Goal: Task Accomplishment & Management: Manage account settings

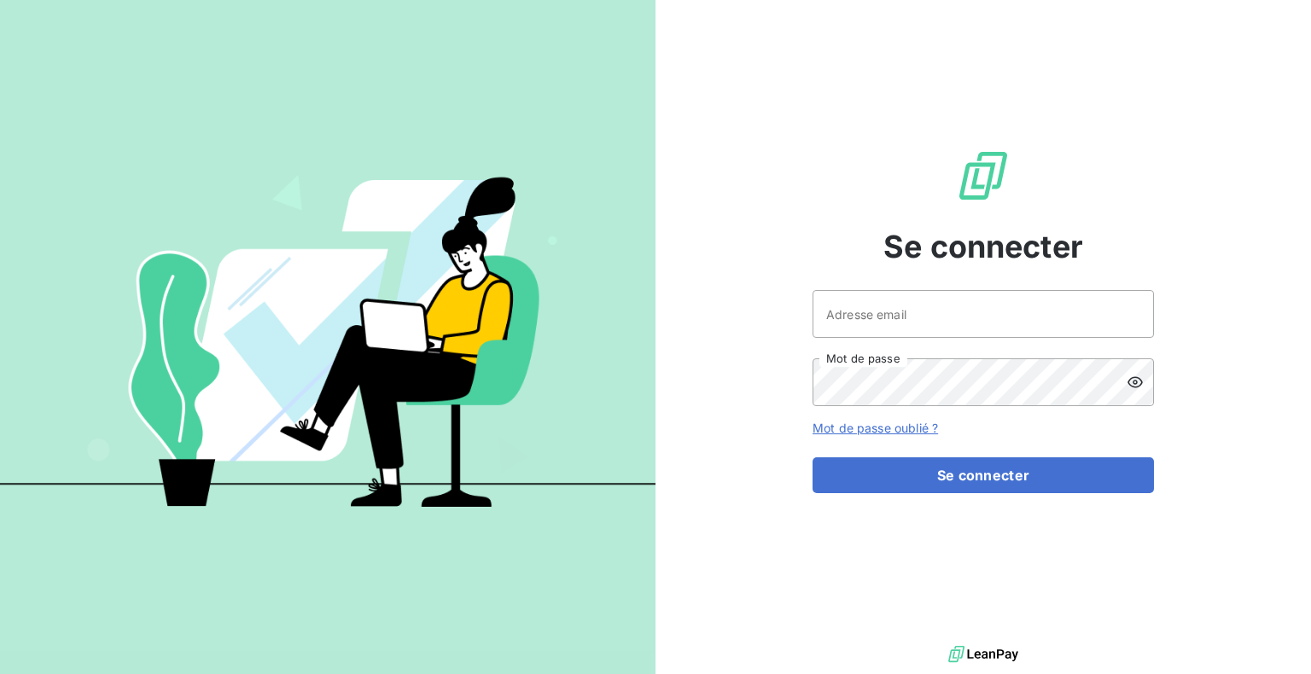
click at [1129, 312] on keeper-lock "Open Keeper Popup" at bounding box center [1130, 314] width 20 height 20
click at [1131, 322] on keeper-lock "Open Keeper Popup" at bounding box center [1130, 314] width 20 height 20
click at [932, 317] on input "Adresse email" at bounding box center [983, 314] width 341 height 48
type input "[PERSON_NAME][EMAIL_ADDRESS][DOMAIN_NAME]"
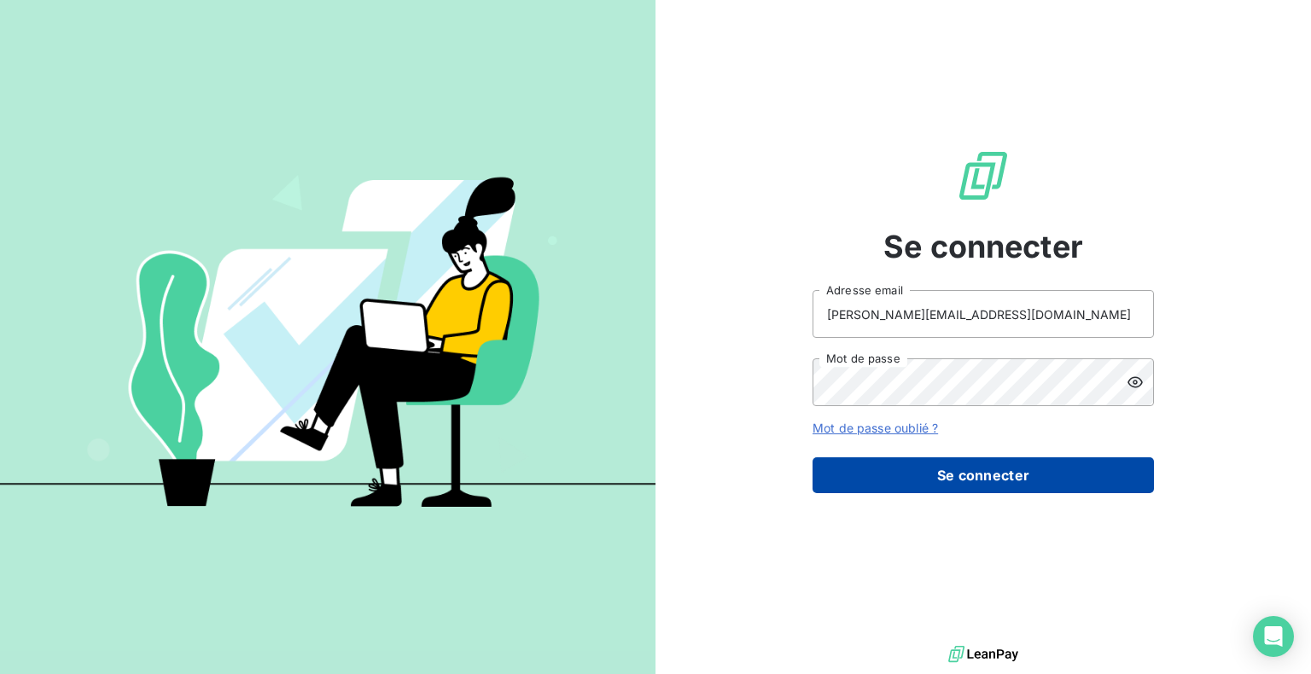
click at [886, 481] on button "Se connecter" at bounding box center [983, 476] width 341 height 36
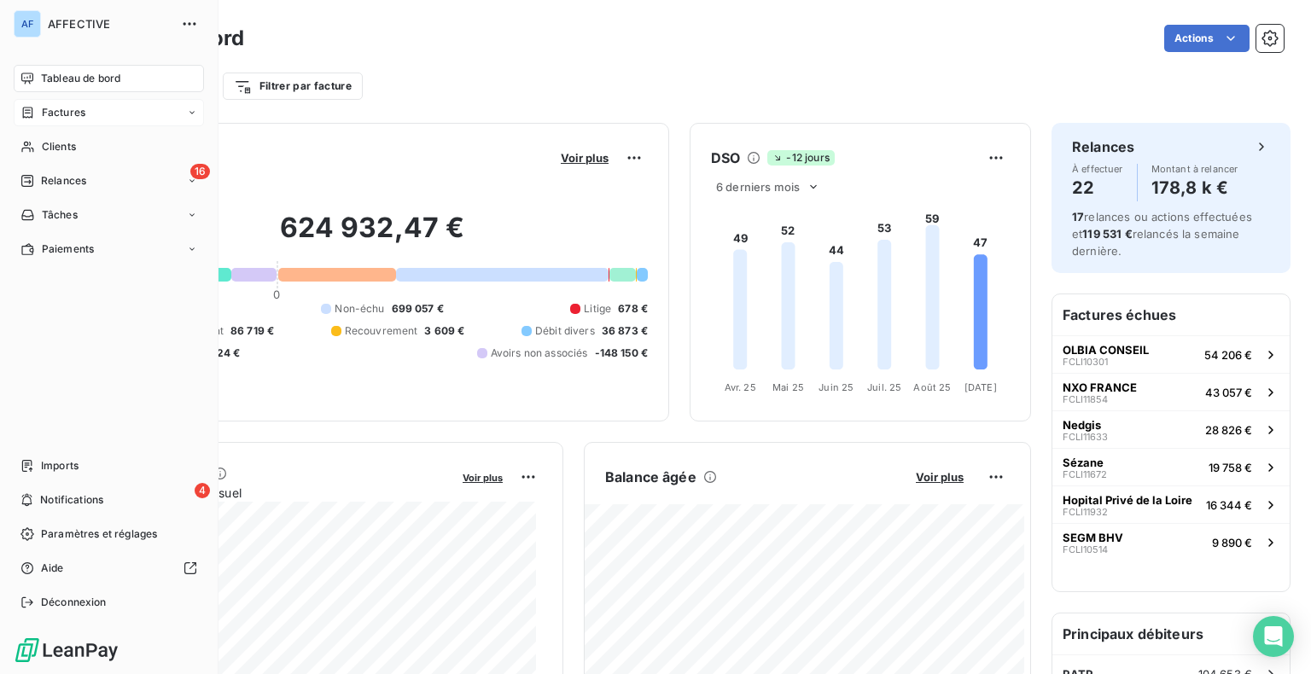
click at [34, 113] on icon at bounding box center [27, 113] width 15 height 14
click at [65, 144] on span "Factures" at bounding box center [63, 146] width 44 height 15
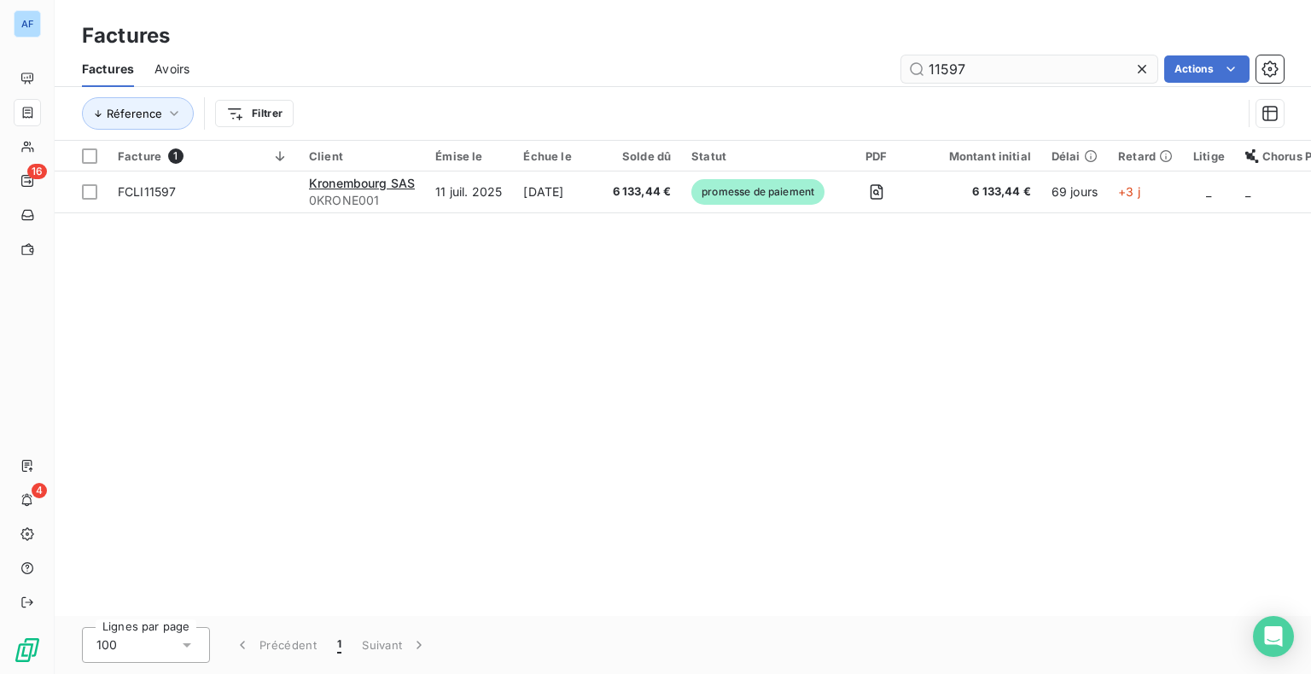
drag, startPoint x: 981, startPoint y: 70, endPoint x: 905, endPoint y: 65, distance: 76.2
click at [905, 65] on input "11597" at bounding box center [1030, 68] width 256 height 27
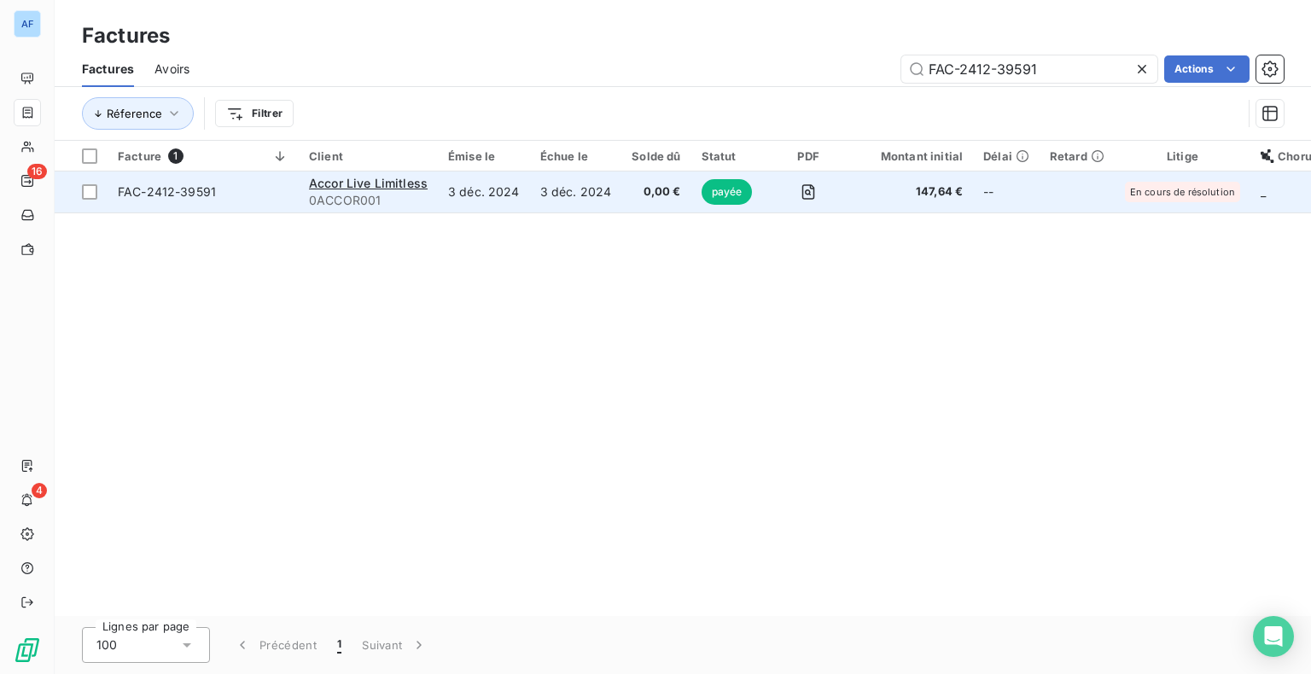
type input "FAC-2412-39591"
click at [570, 196] on td "3 déc. 2024" at bounding box center [576, 192] width 92 height 41
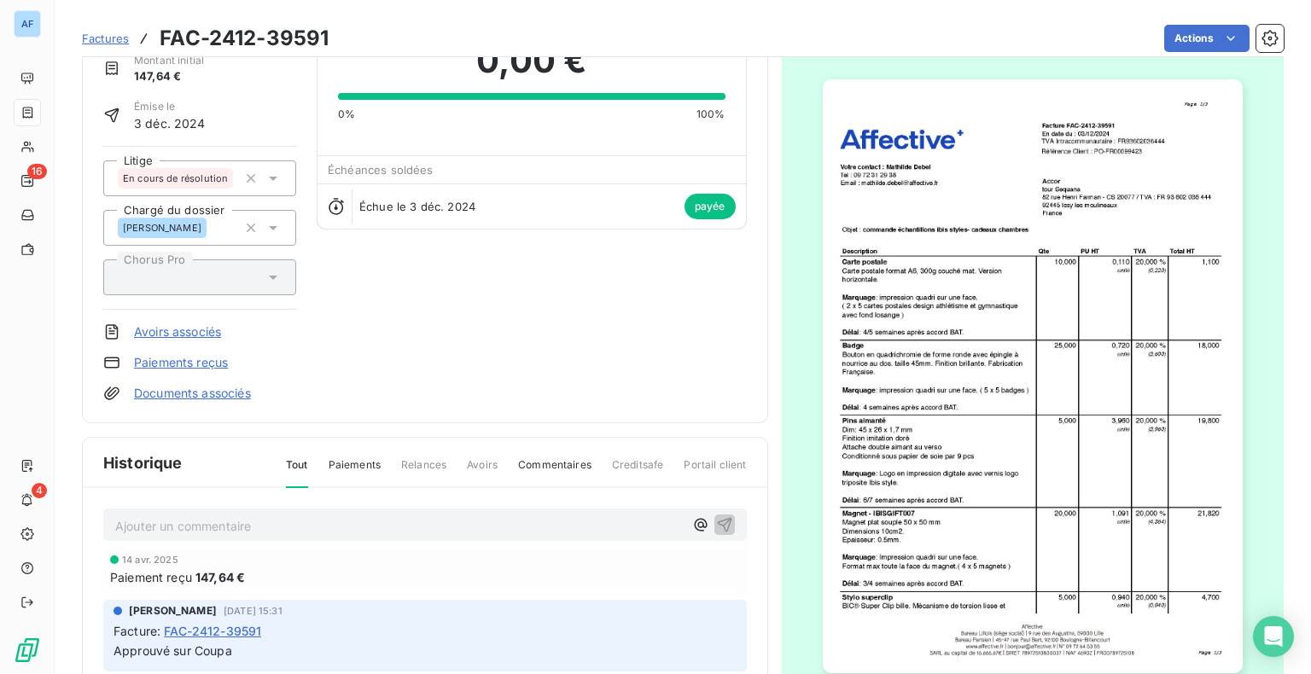
scroll to position [171, 0]
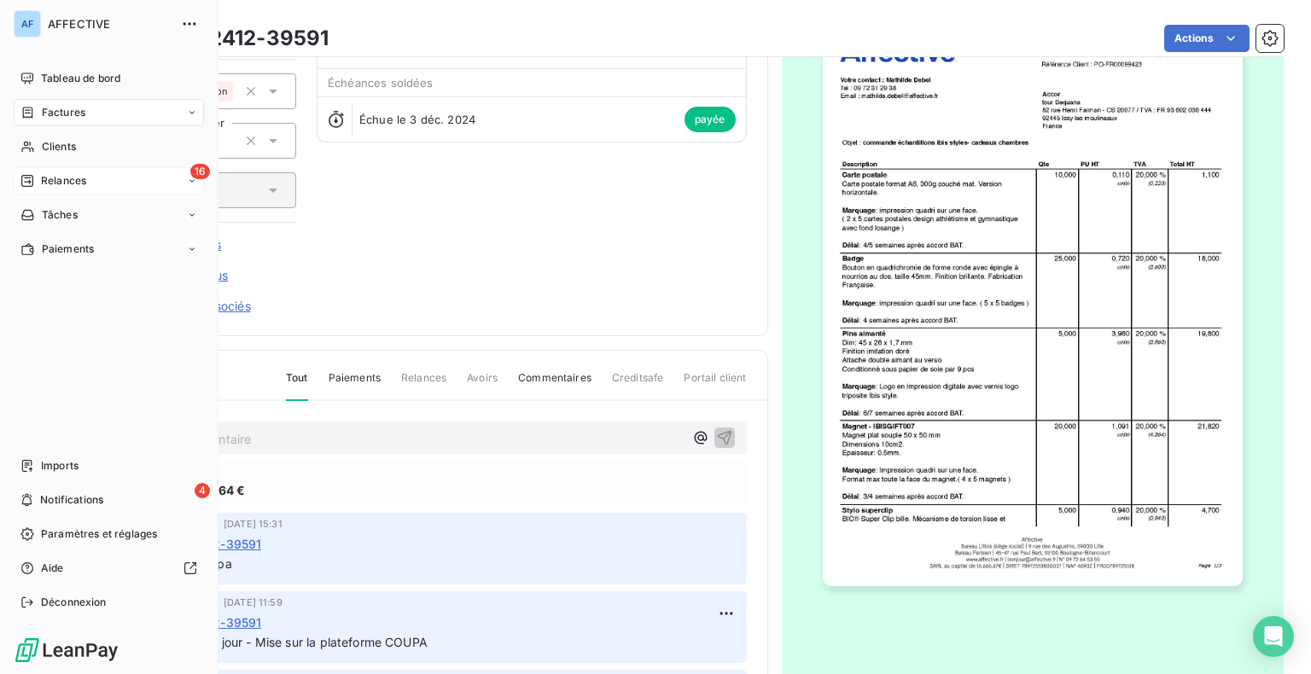
click at [55, 174] on span "Relances" at bounding box center [63, 180] width 45 height 15
click at [82, 213] on span "À effectuer" at bounding box center [68, 214] width 55 height 15
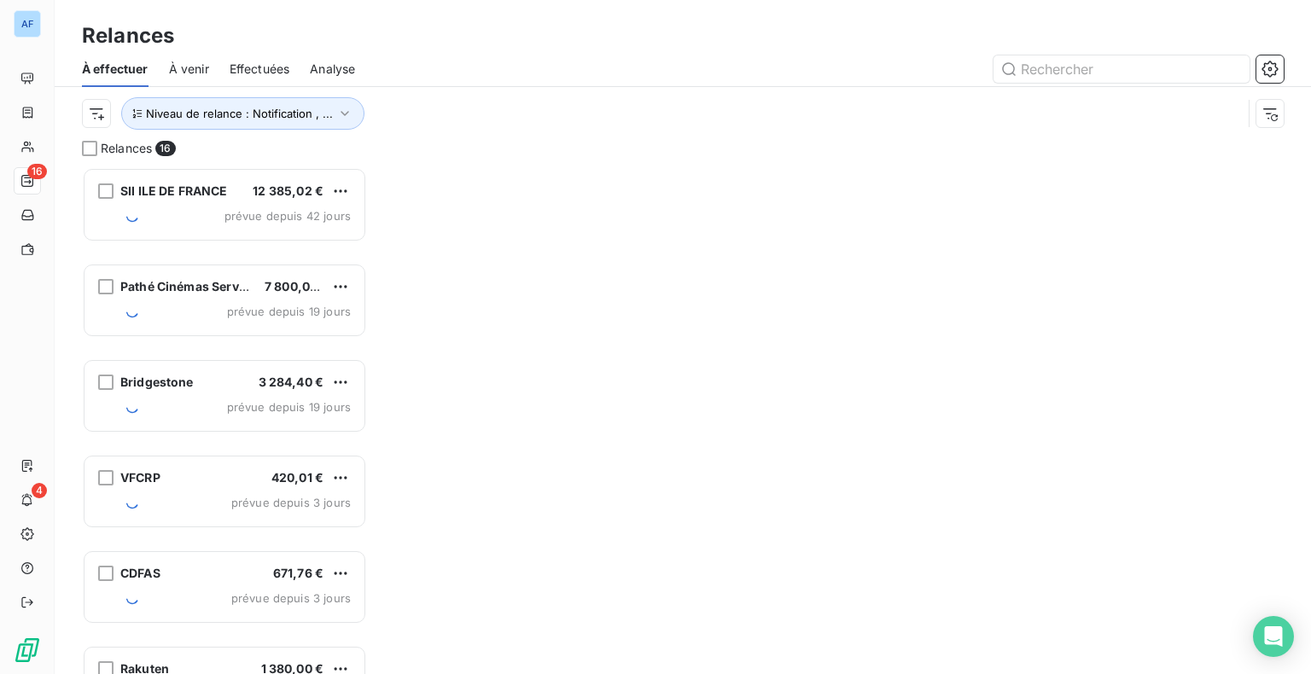
click at [297, 152] on div "Relances 16" at bounding box center [224, 148] width 285 height 17
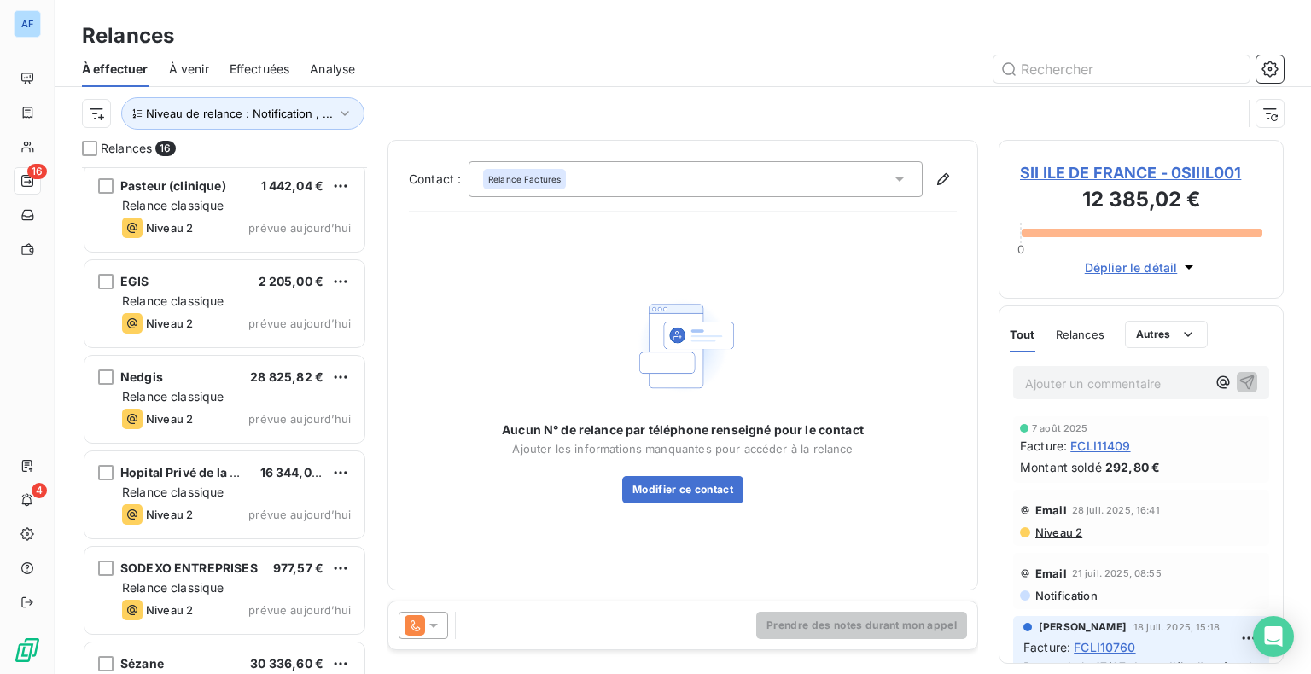
scroll to position [1023, 0]
